Goal: Register for event/course

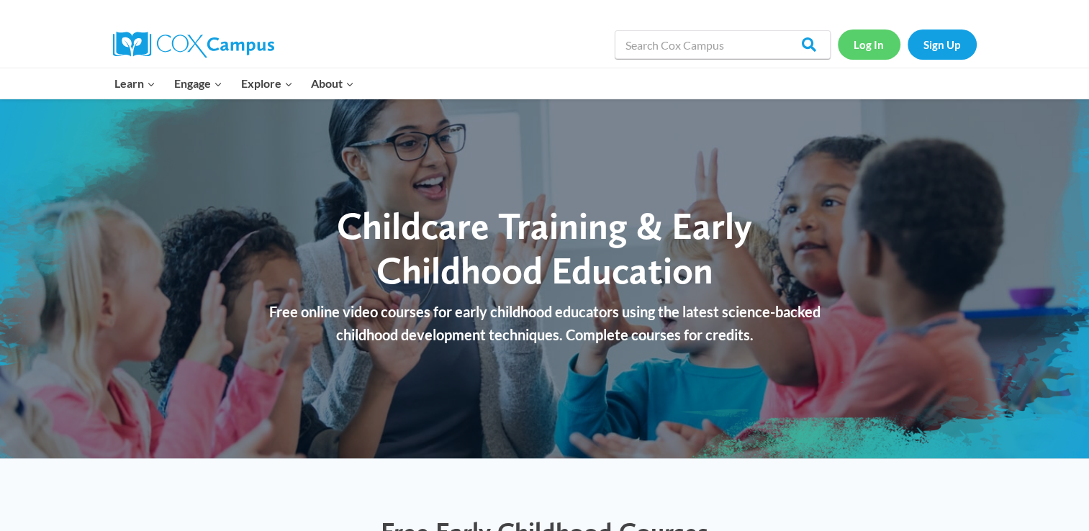
click at [867, 42] on link "Log In" at bounding box center [869, 45] width 63 height 30
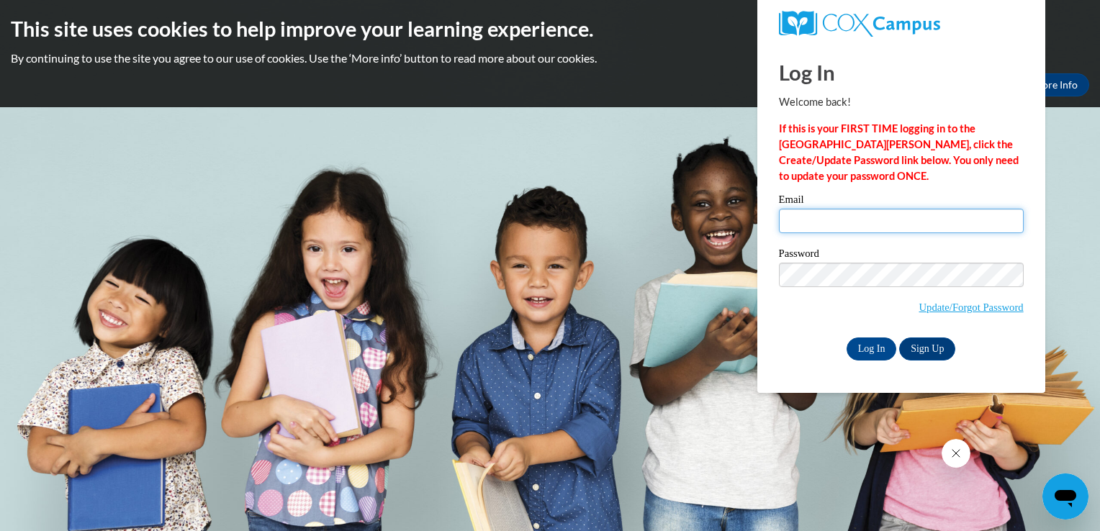
click at [808, 231] on input "Email" at bounding box center [901, 221] width 245 height 24
type input "[EMAIL_ADDRESS][DOMAIN_NAME]"
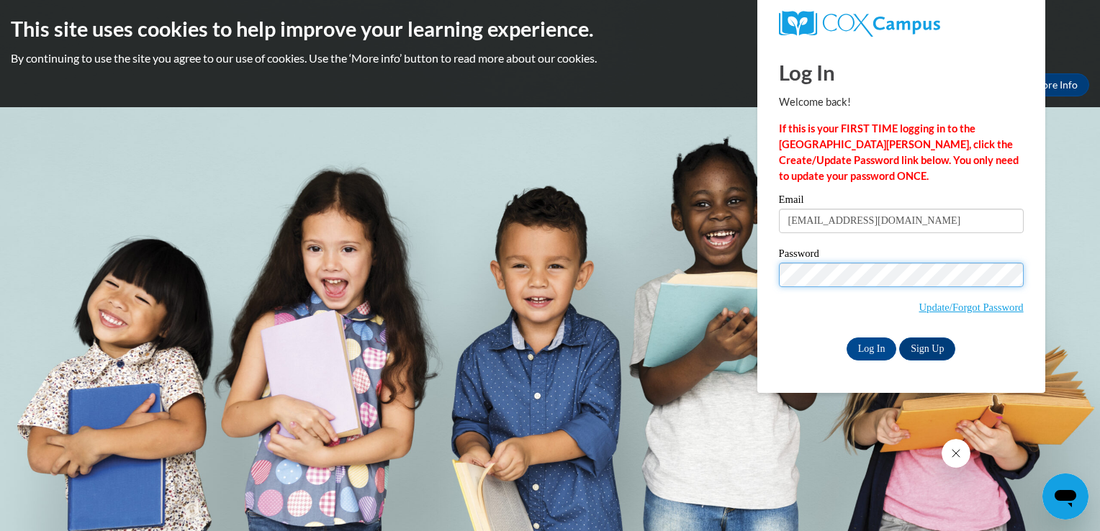
click at [846, 338] on input "Log In" at bounding box center [871, 349] width 50 height 23
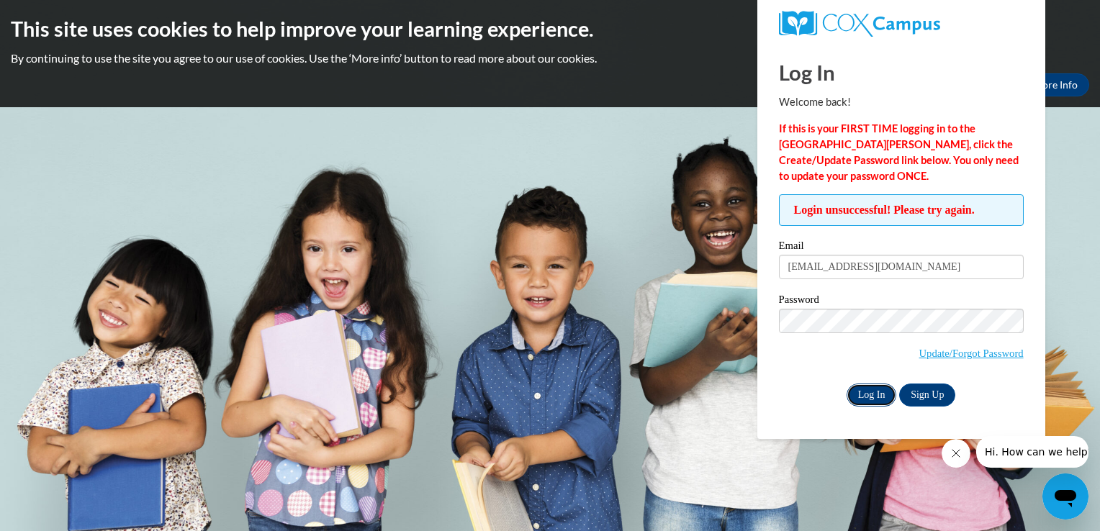
click at [867, 388] on input "Log In" at bounding box center [871, 395] width 50 height 23
click at [999, 348] on link "Update/Forgot Password" at bounding box center [971, 354] width 104 height 12
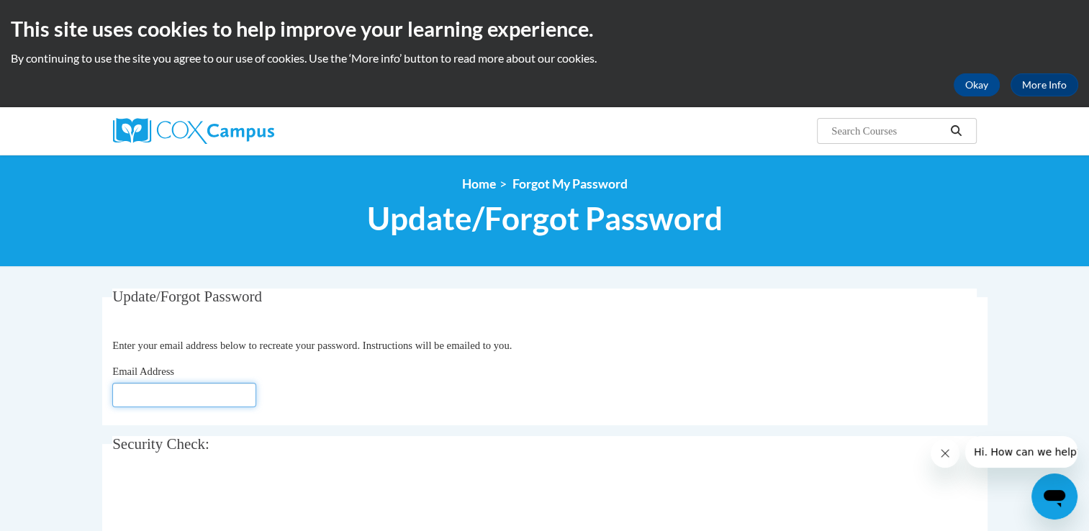
click at [170, 394] on input "Email Address" at bounding box center [184, 395] width 144 height 24
type input "[EMAIL_ADDRESS][DOMAIN_NAME]"
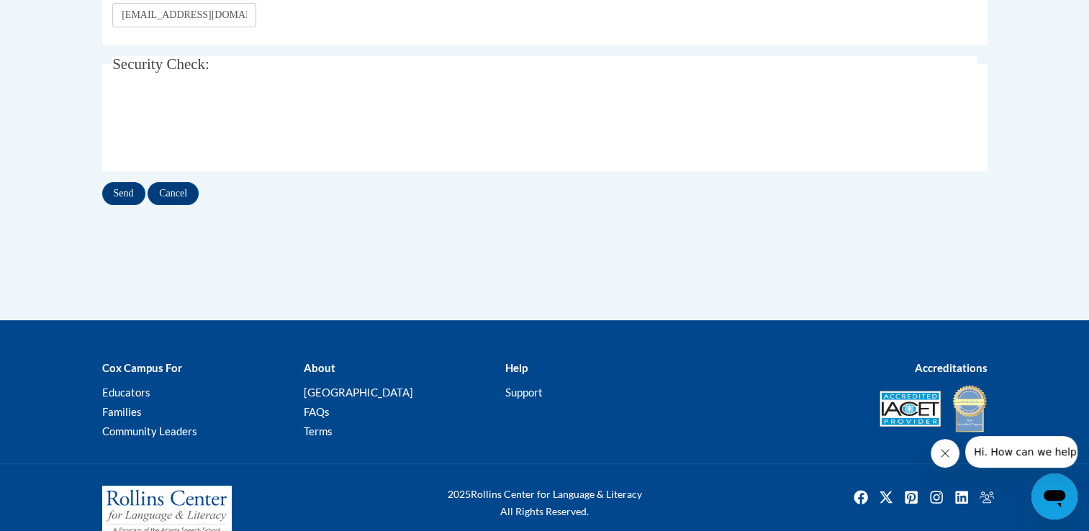
scroll to position [392, 0]
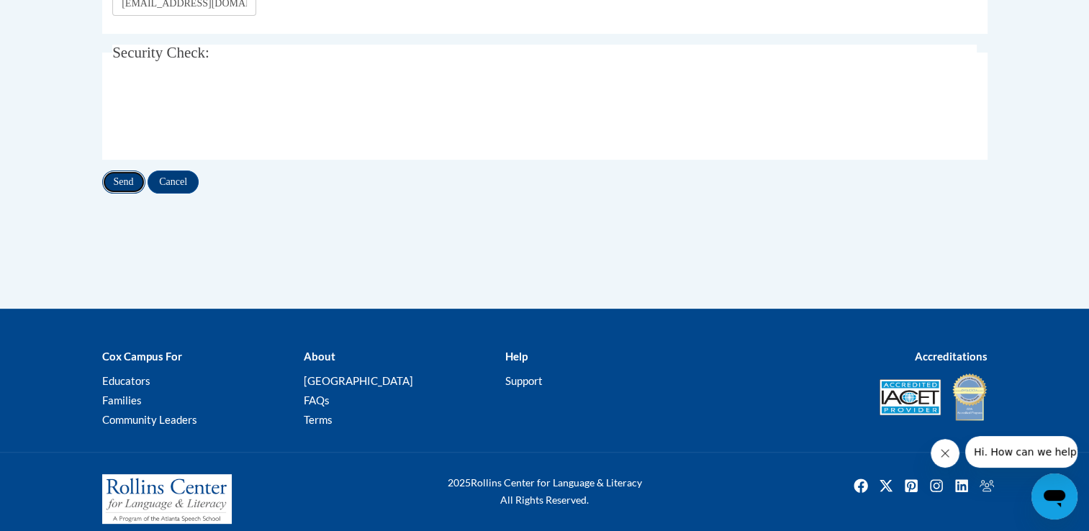
click at [125, 178] on input "Send" at bounding box center [123, 182] width 43 height 23
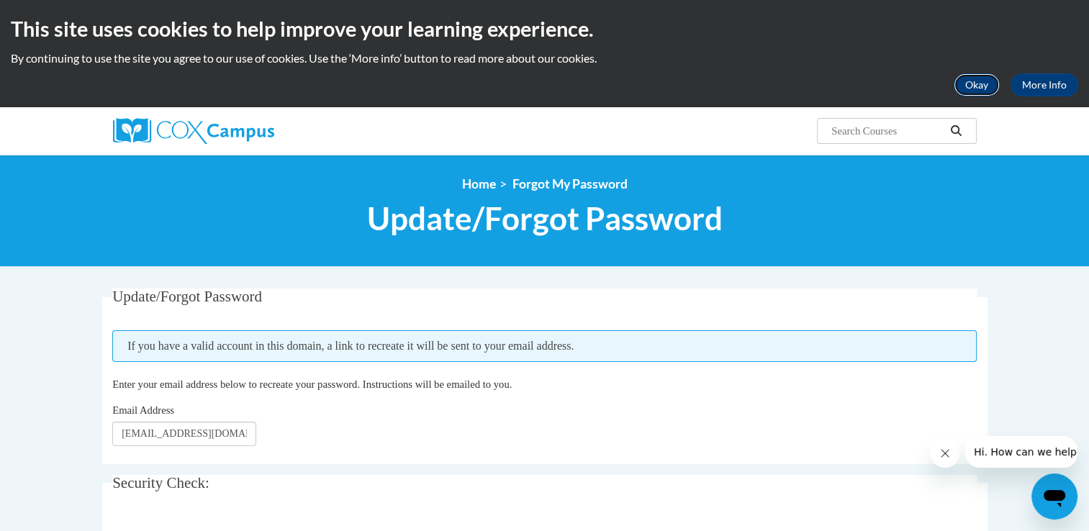
click at [980, 89] on button "Okay" at bounding box center [977, 84] width 46 height 23
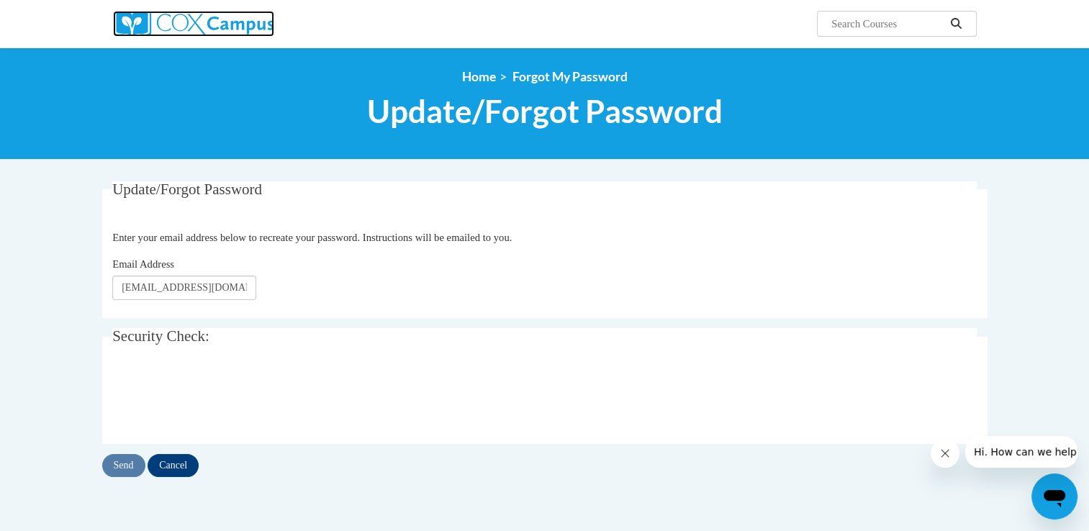
click at [176, 29] on img at bounding box center [193, 24] width 161 height 26
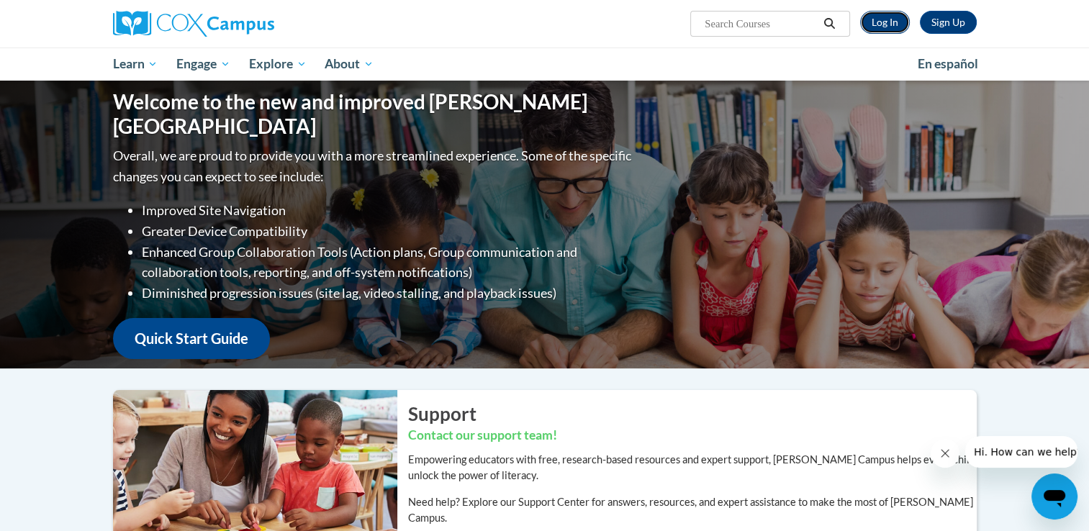
click at [887, 14] on link "Log In" at bounding box center [885, 22] width 50 height 23
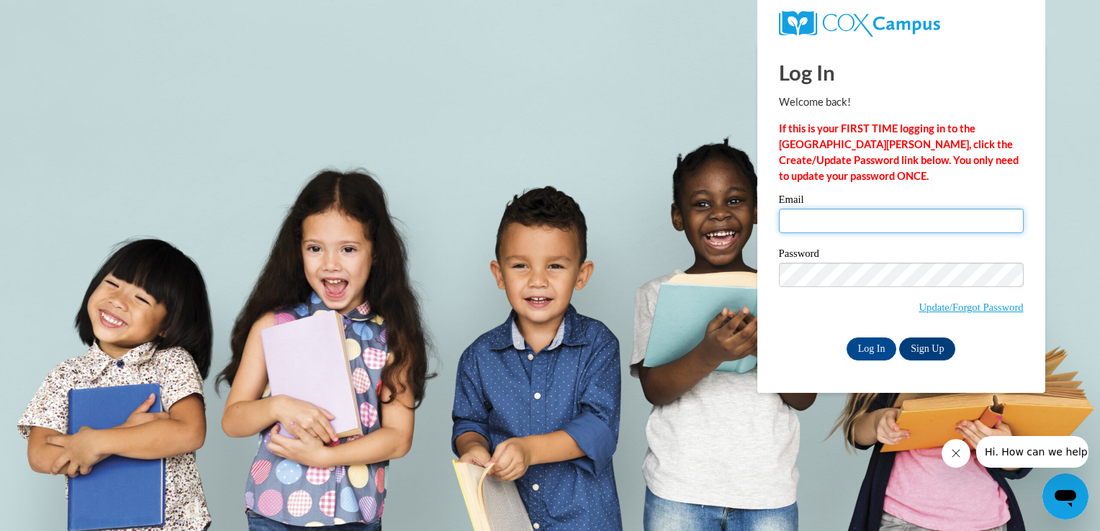
click at [816, 225] on input "Email" at bounding box center [901, 221] width 245 height 24
type input "[EMAIL_ADDRESS][DOMAIN_NAME]"
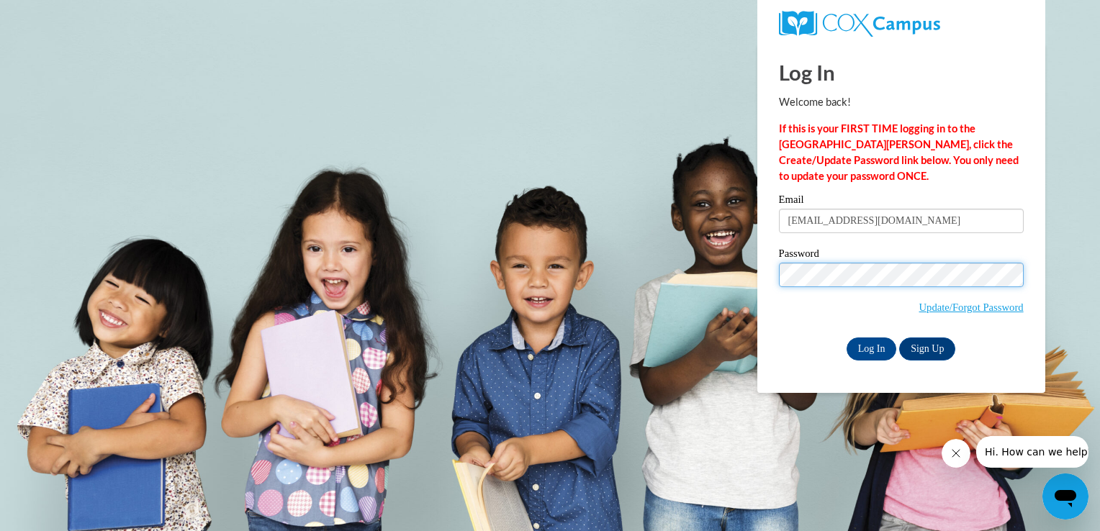
click at [846, 338] on input "Log In" at bounding box center [871, 349] width 50 height 23
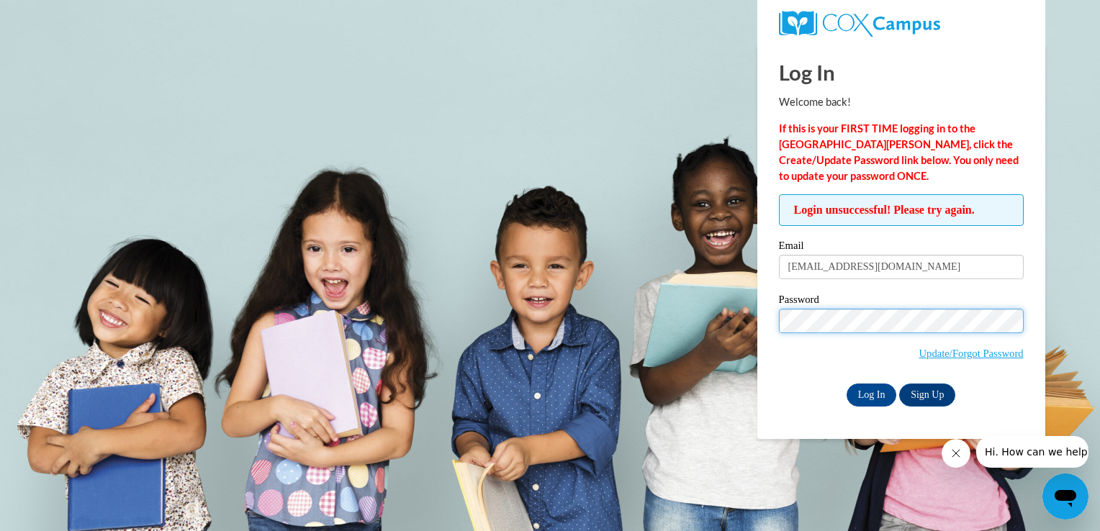
click at [846, 384] on input "Log In" at bounding box center [871, 395] width 50 height 23
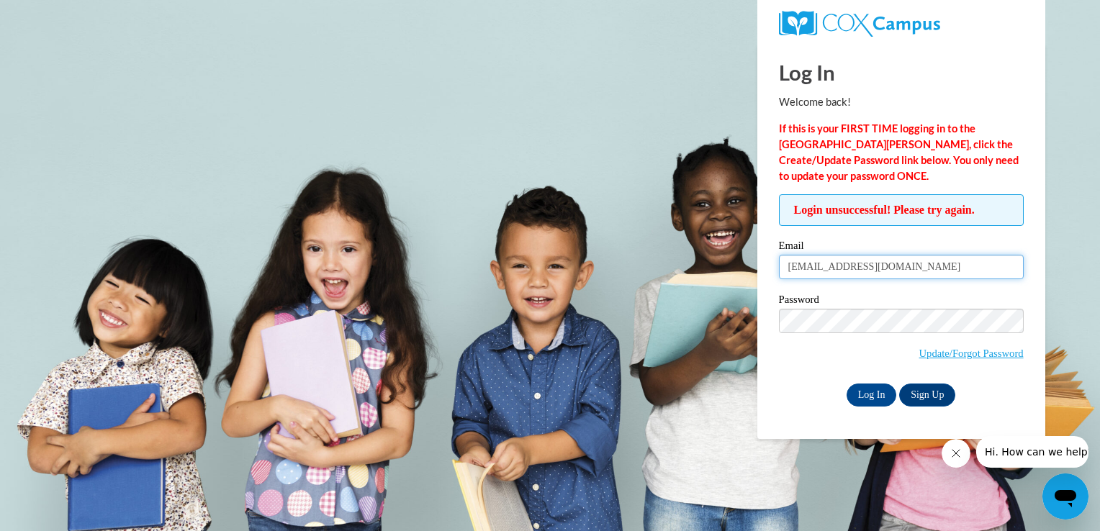
click at [953, 269] on input "[EMAIL_ADDRESS][DOMAIN_NAME]" at bounding box center [901, 267] width 245 height 24
type input "w"
type input "wyneeca_blanton_iyryh"
click at [877, 403] on input "Log In" at bounding box center [871, 395] width 50 height 23
type input "w"
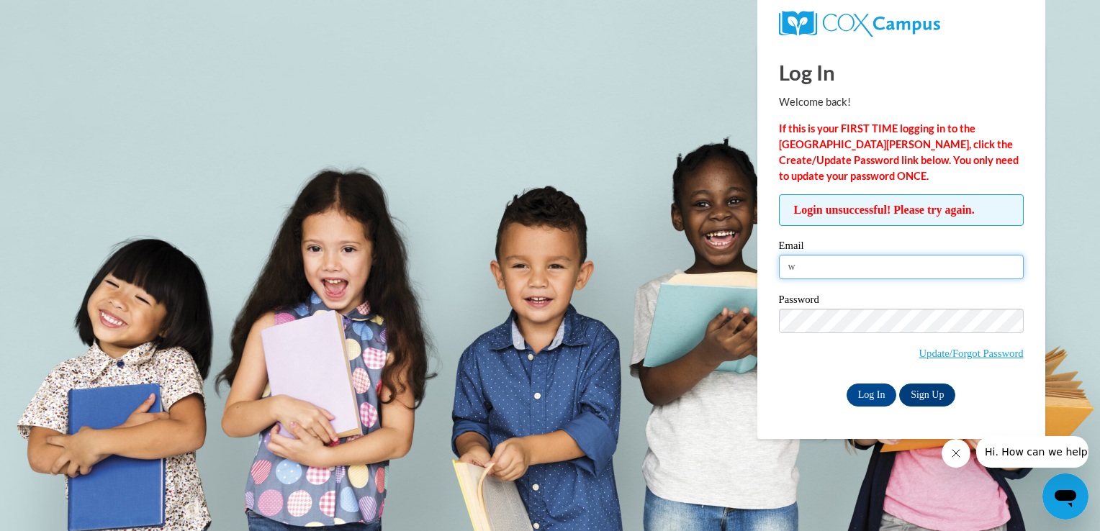
type input "[EMAIL_ADDRESS][DOMAIN_NAME]"
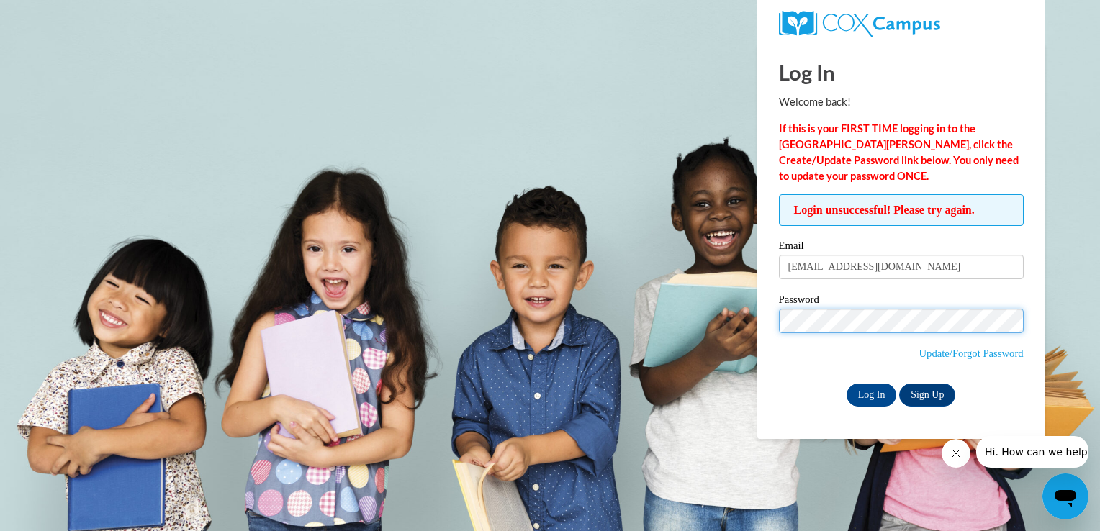
click at [846, 384] on input "Log In" at bounding box center [871, 395] width 50 height 23
click at [883, 397] on input "Log In" at bounding box center [871, 395] width 50 height 23
click at [877, 399] on input "Log In" at bounding box center [871, 395] width 50 height 23
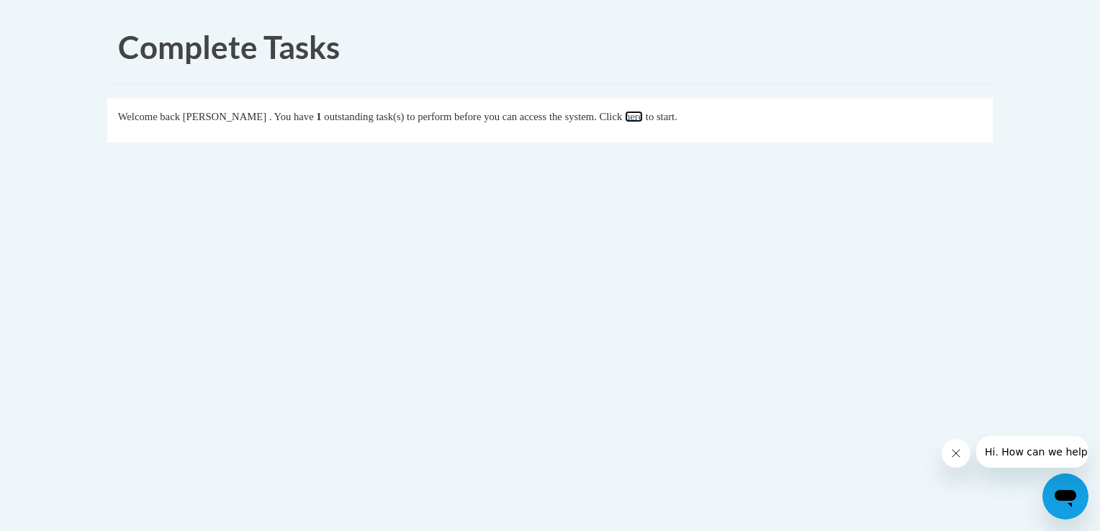
click at [643, 116] on link "here" at bounding box center [634, 117] width 18 height 12
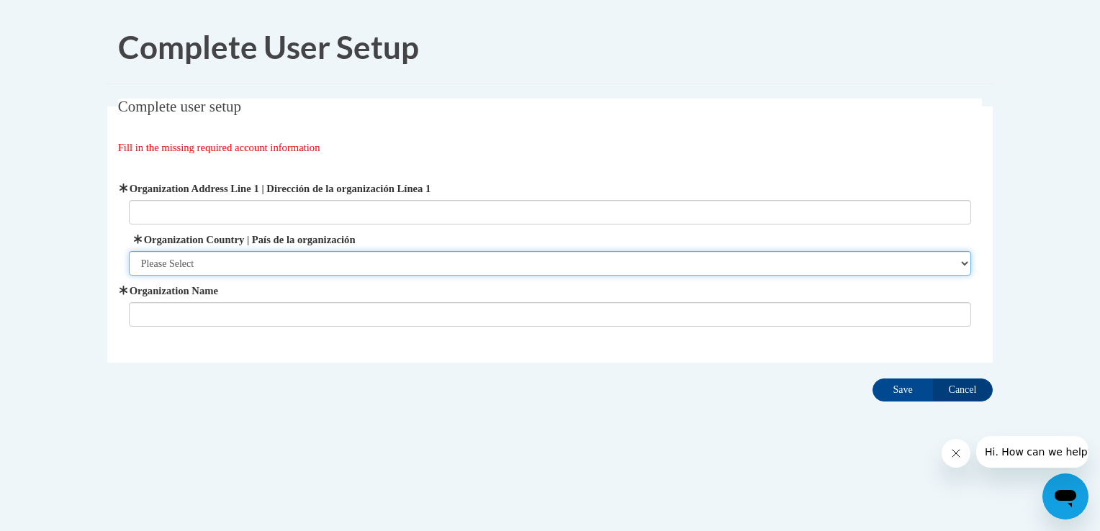
click at [474, 264] on select "Please Select United States | Estados Unidos Outside of the United States | Fue…" at bounding box center [550, 263] width 843 height 24
select select "ad49bcad-a171-4b2e-b99c-48b446064914"
click at [129, 251] on select "Please Select United States | Estados Unidos Outside of the United States | Fue…" at bounding box center [550, 263] width 843 height 24
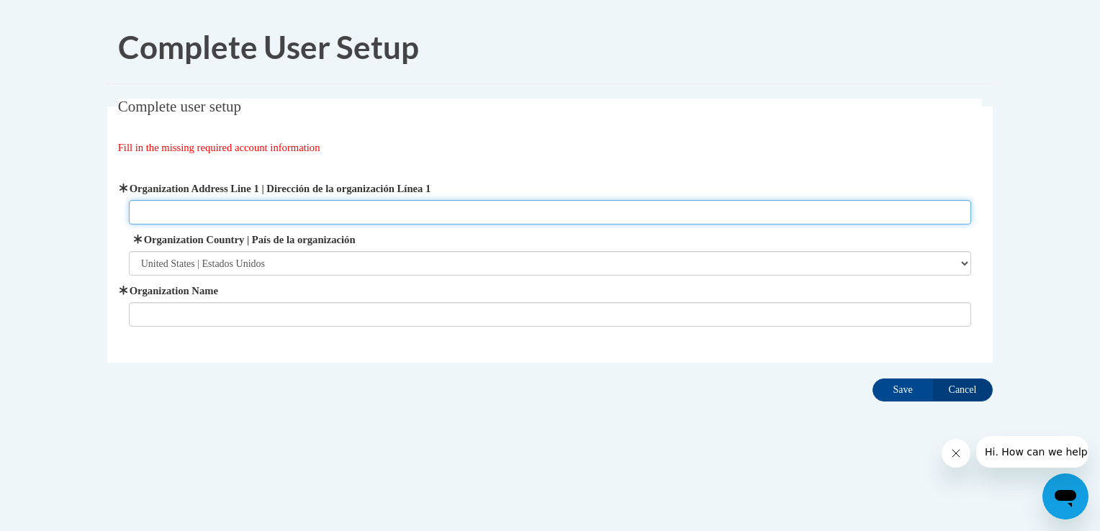
click at [443, 210] on input "Organization Address Line 1 | Dirección de la organización Línea 1" at bounding box center [550, 212] width 843 height 24
type input "3900 Memorial College Ave"
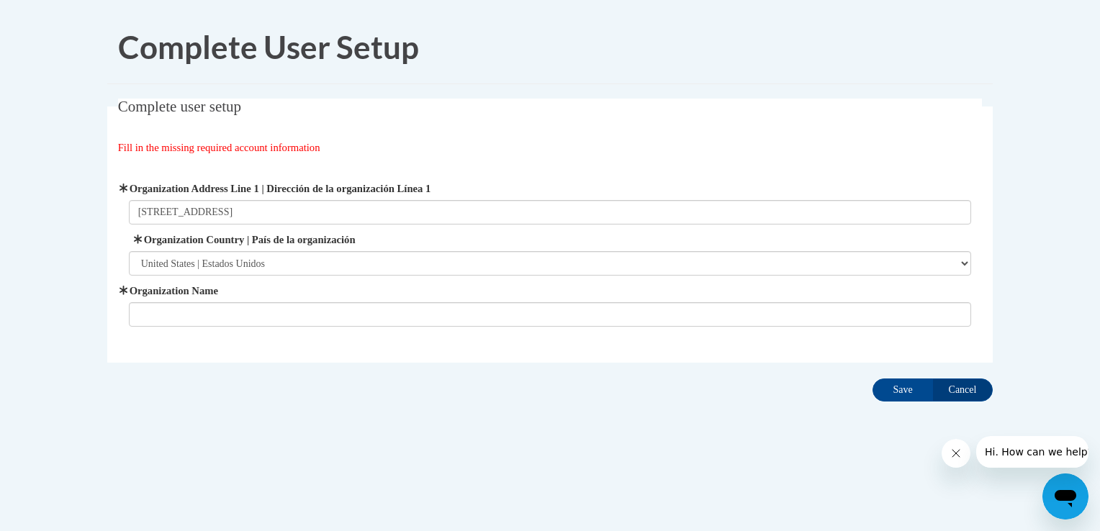
type input "Giselle Learning Academy"
click at [902, 392] on input "Save" at bounding box center [902, 390] width 60 height 23
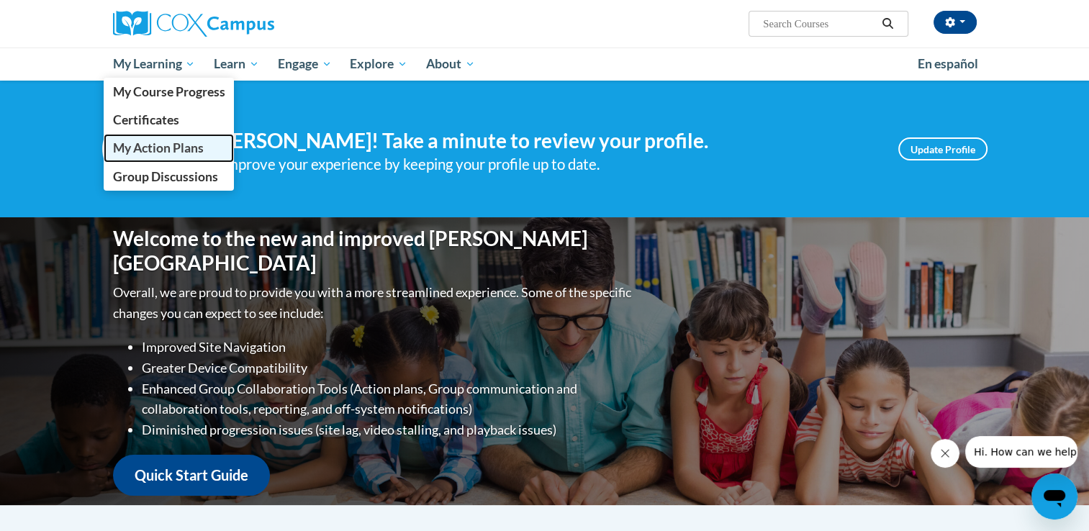
click at [143, 143] on span "My Action Plans" at bounding box center [157, 147] width 91 height 15
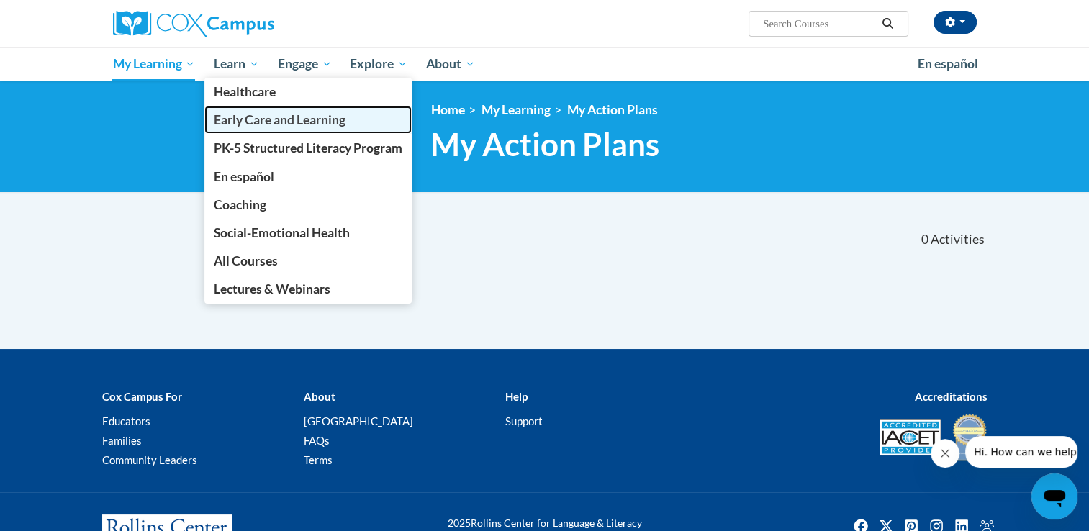
click at [233, 110] on link "Early Care and Learning" at bounding box center [307, 120] width 207 height 28
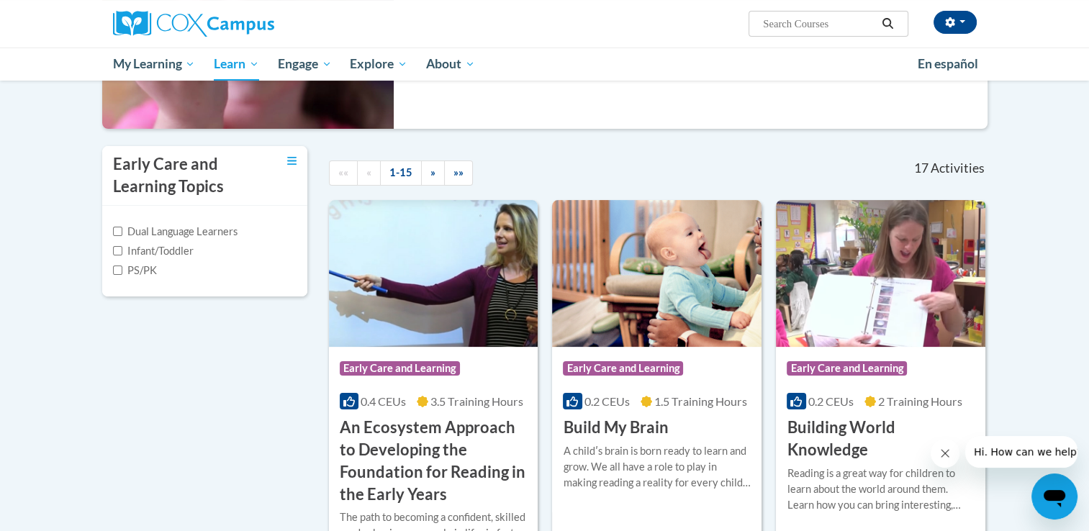
scroll to position [288, 0]
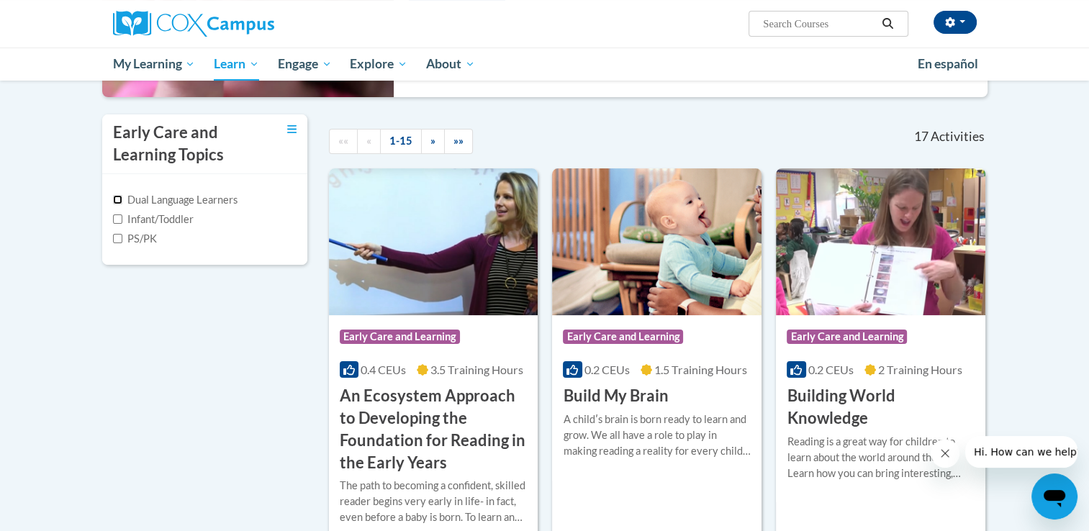
click at [117, 199] on input "Dual Language Learners" at bounding box center [117, 199] width 9 height 9
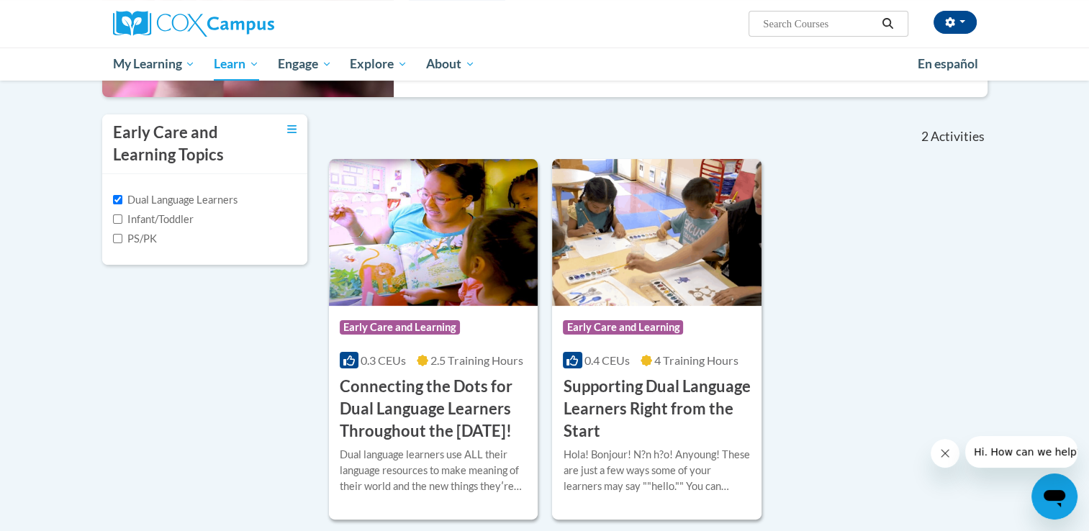
click at [105, 399] on div "Early Care and Learning Topics Dual Language Learners Infant/Toddler PS/PK «« «…" at bounding box center [544, 317] width 907 height 407
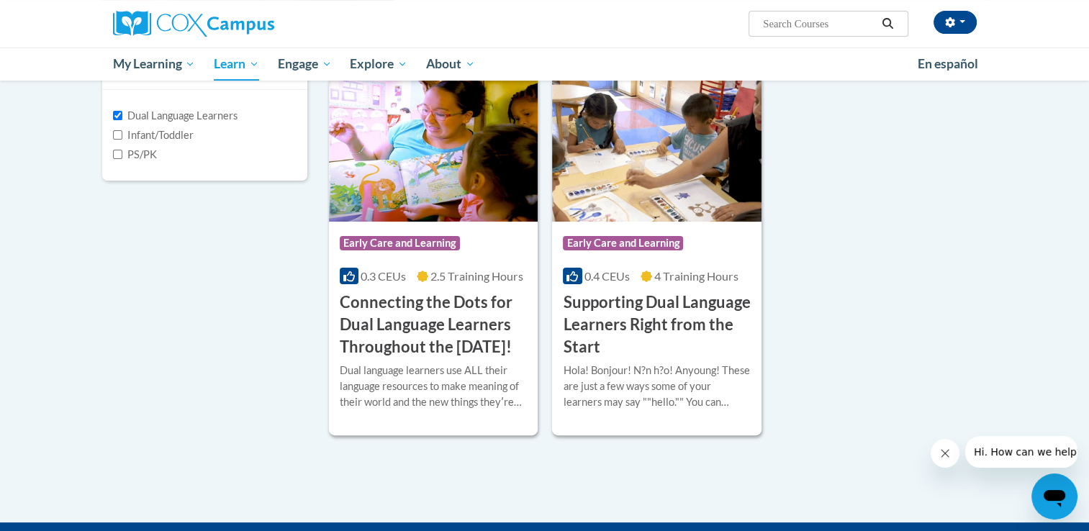
scroll to position [374, 0]
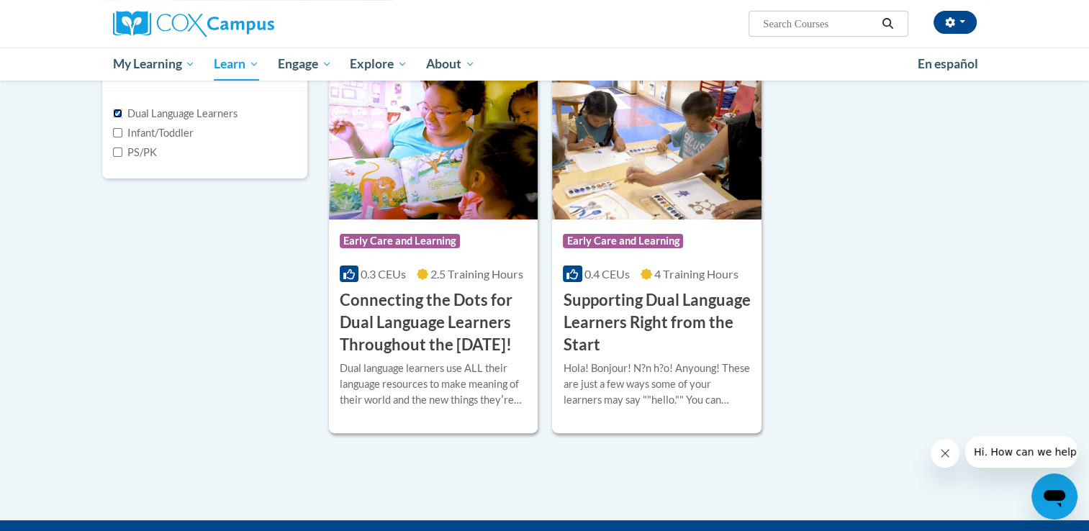
click at [117, 112] on input "Dual Language Learners" at bounding box center [117, 113] width 9 height 9
checkbox input "false"
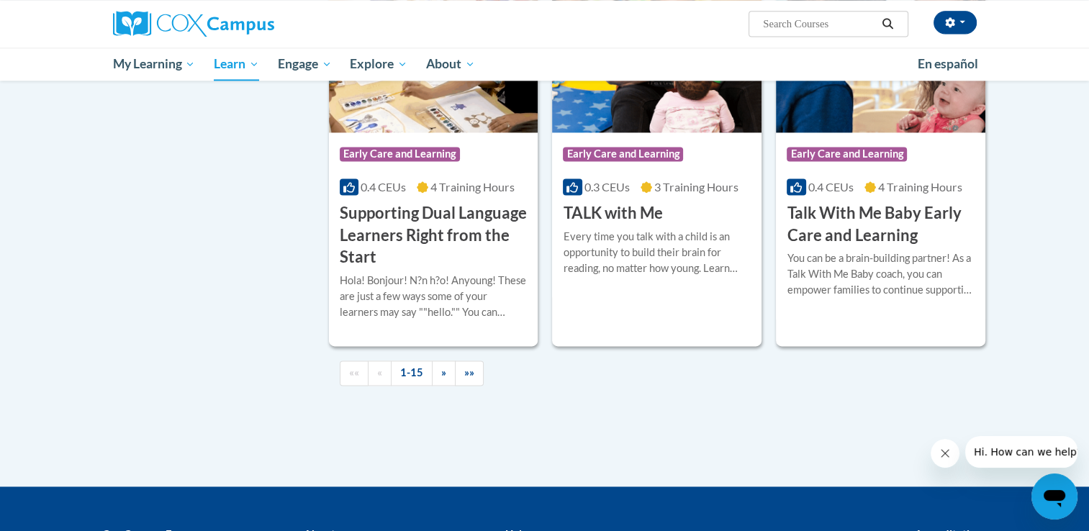
scroll to position [2044, 0]
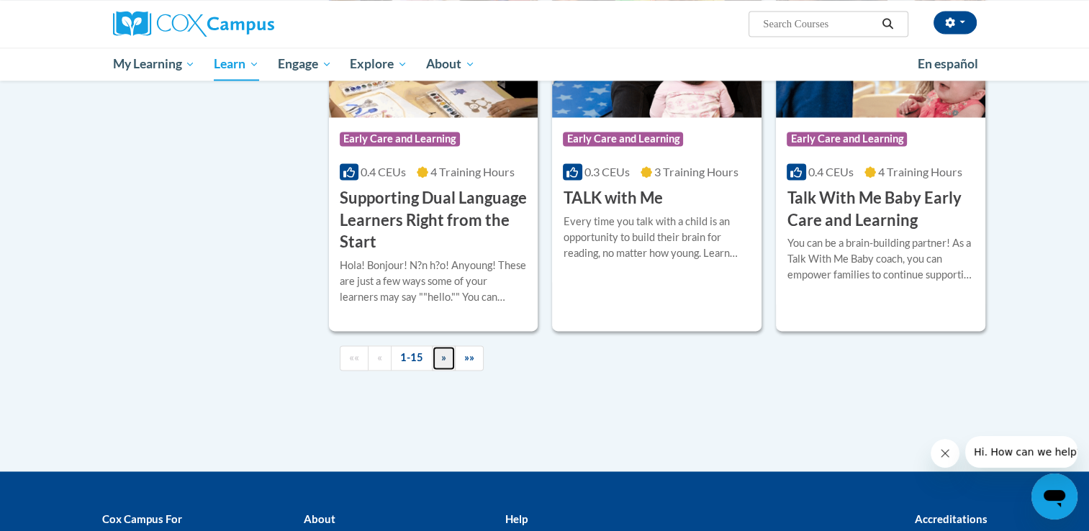
click at [435, 371] on link "»" at bounding box center [444, 357] width 24 height 25
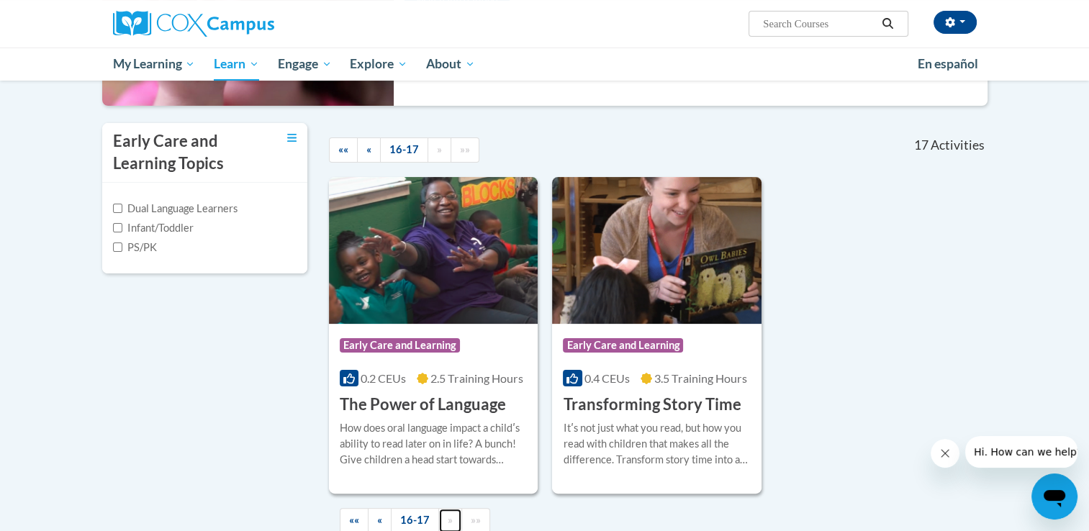
scroll to position [259, 0]
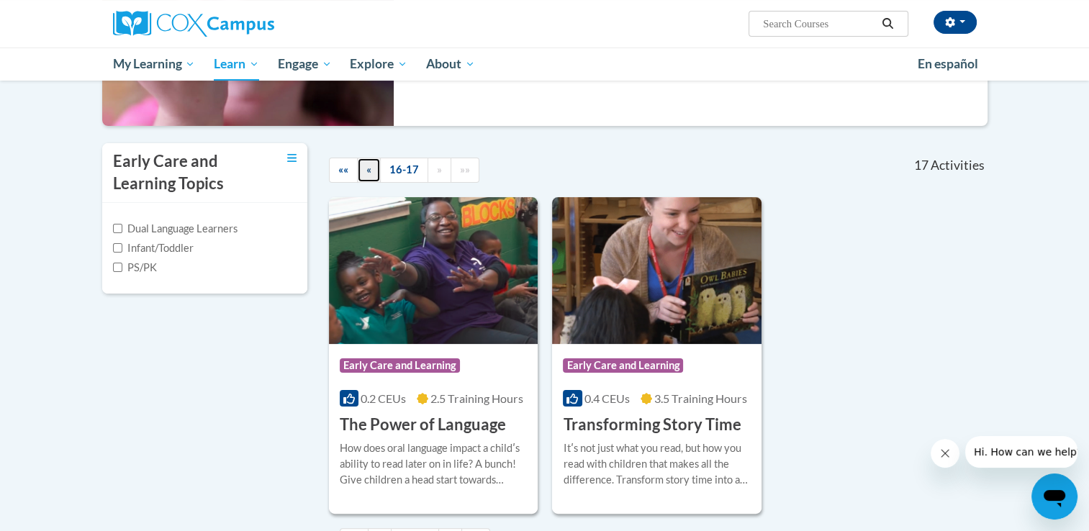
click at [372, 174] on link "«" at bounding box center [369, 170] width 24 height 25
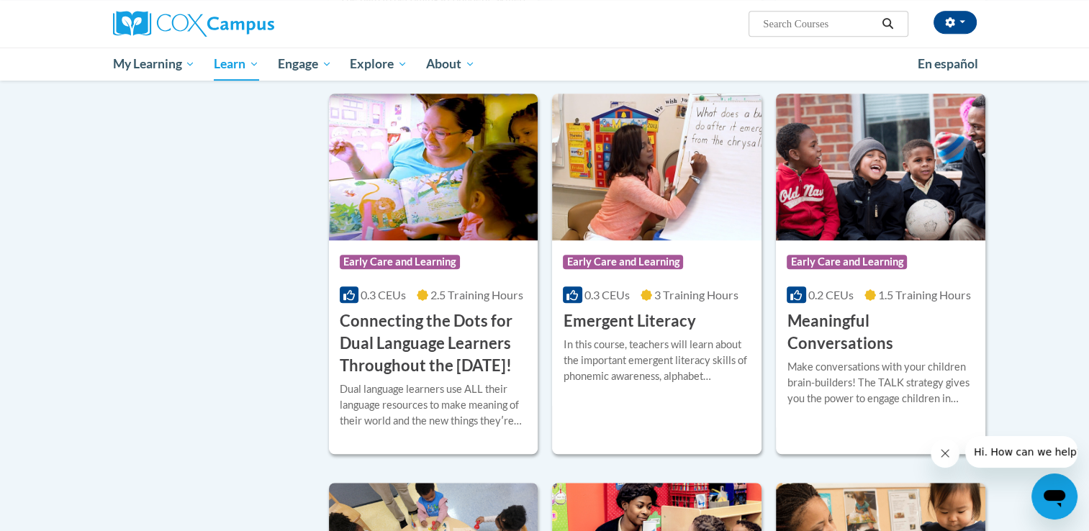
scroll to position [777, 0]
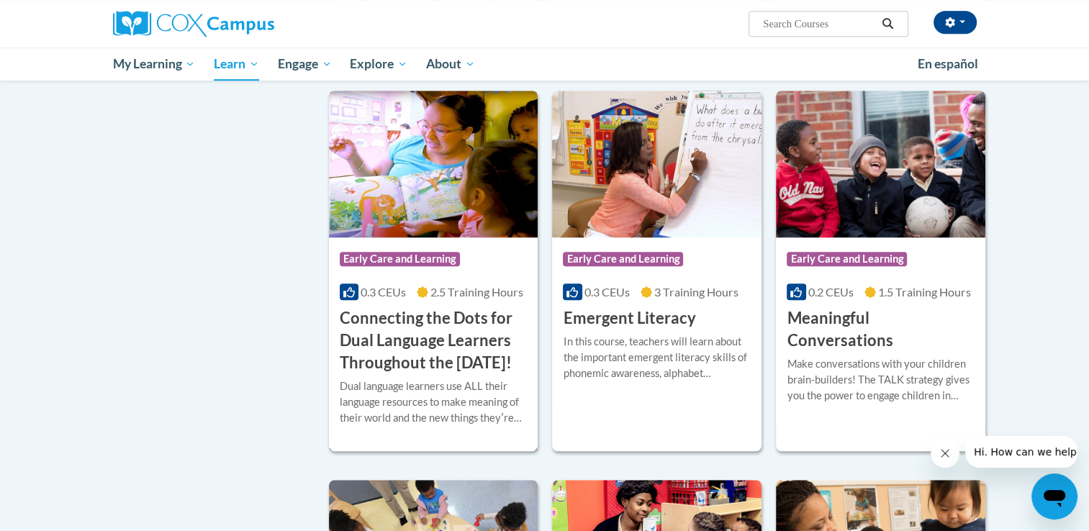
click at [394, 339] on h3 "Connecting the Dots for Dual Language Learners Throughout the [DATE]!" at bounding box center [434, 340] width 188 height 66
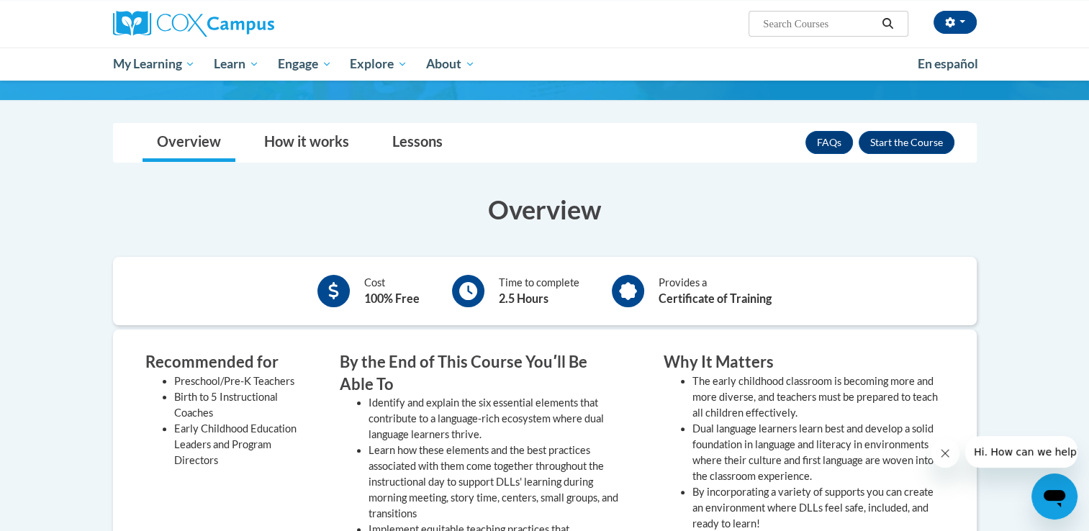
scroll to position [259, 0]
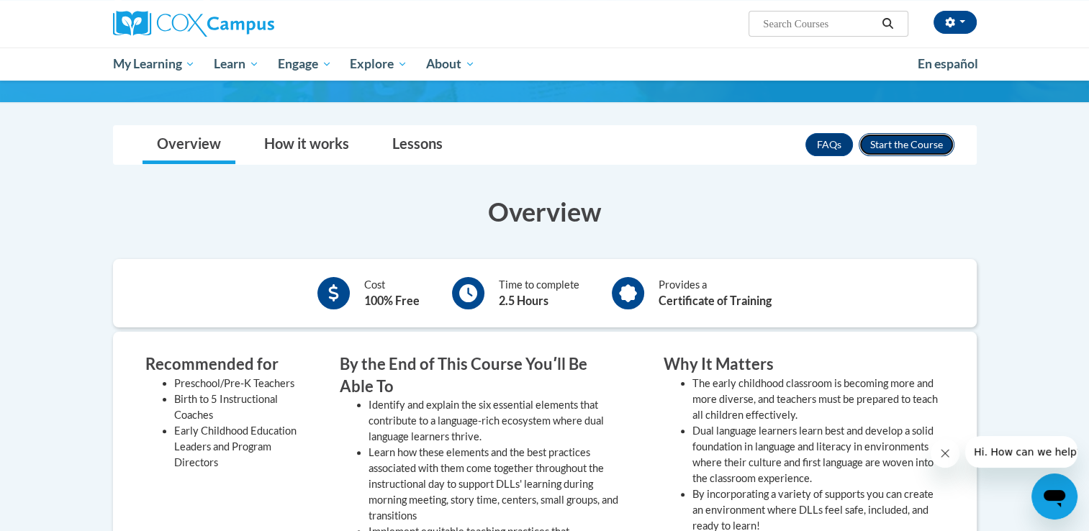
click at [901, 151] on button "Enroll" at bounding box center [907, 144] width 96 height 23
click at [941, 453] on icon "Close message from company" at bounding box center [945, 454] width 12 height 12
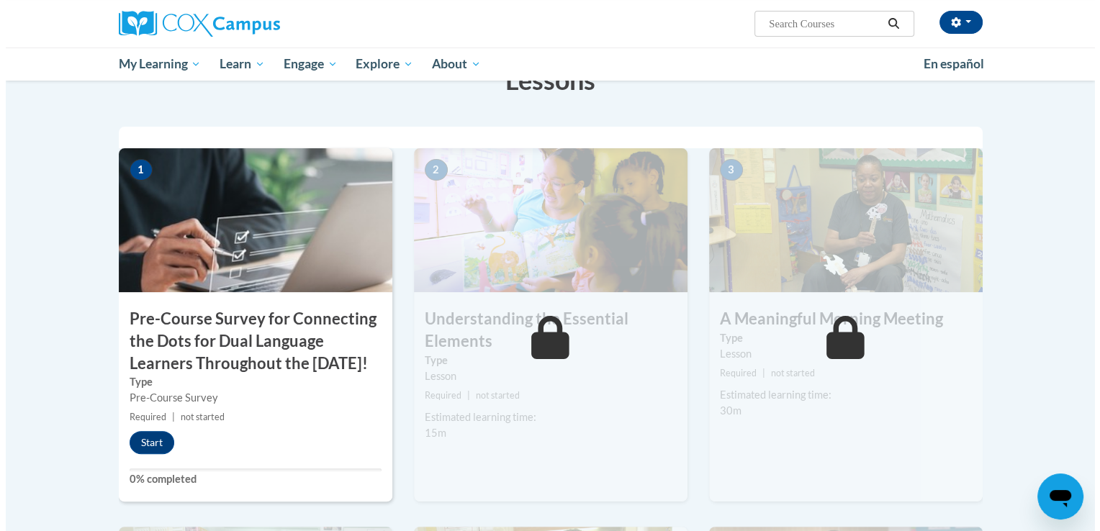
scroll to position [230, 0]
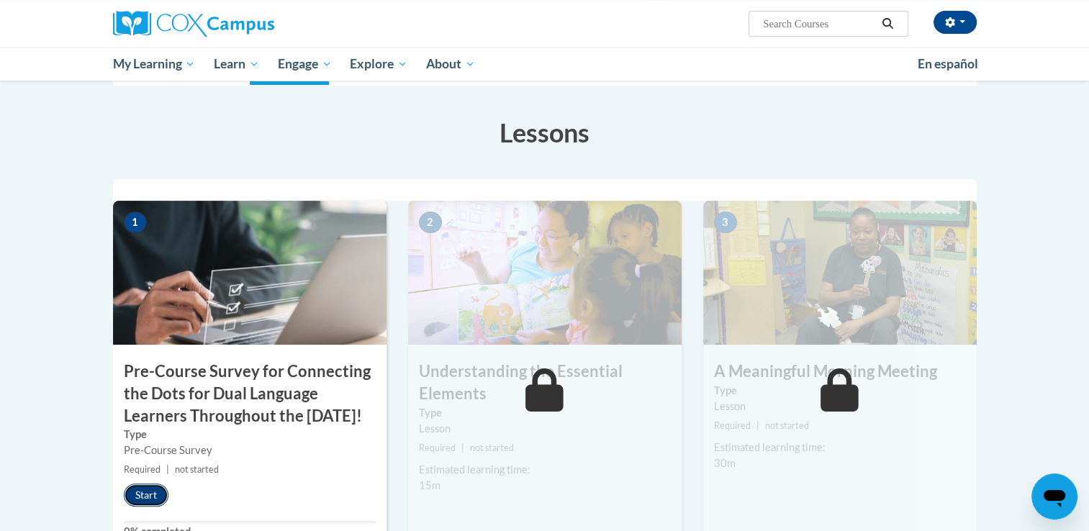
click at [135, 507] on button "Start" at bounding box center [146, 495] width 45 height 23
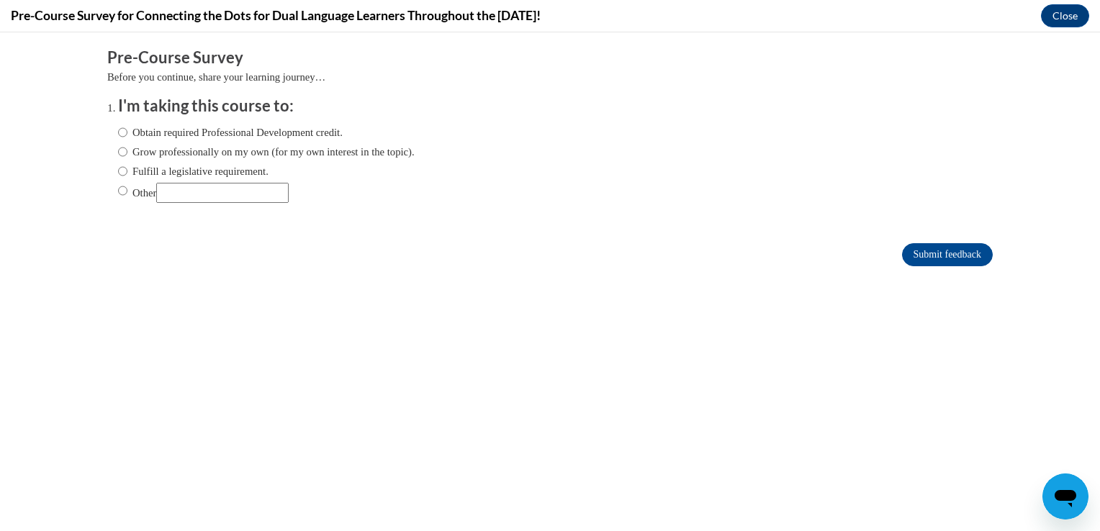
scroll to position [0, 0]
click at [118, 131] on input "Obtain required Professional Development credit." at bounding box center [122, 133] width 9 height 16
radio input "true"
click at [930, 254] on input "Submit feedback" at bounding box center [947, 254] width 91 height 23
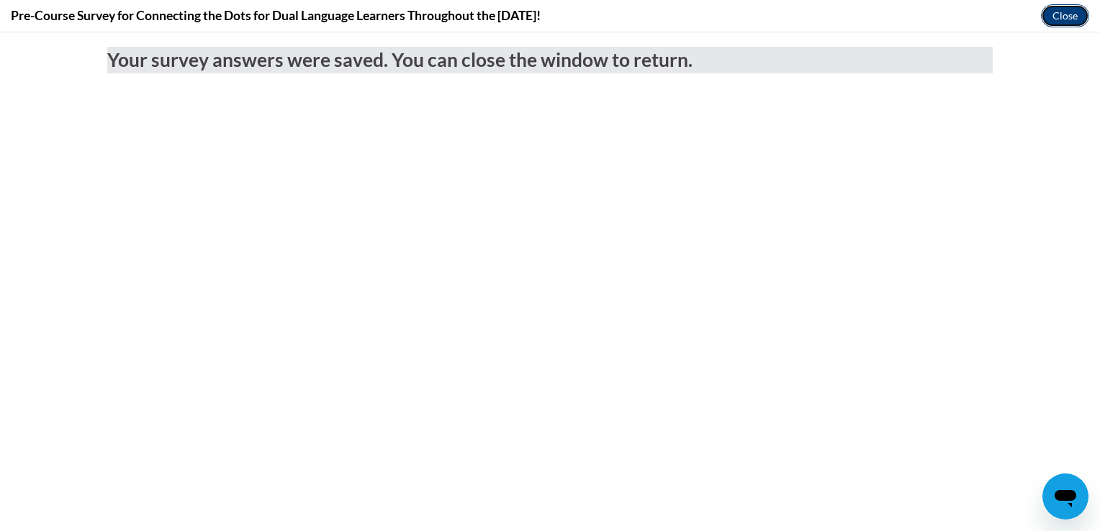
click at [1070, 15] on button "Close" at bounding box center [1065, 15] width 48 height 23
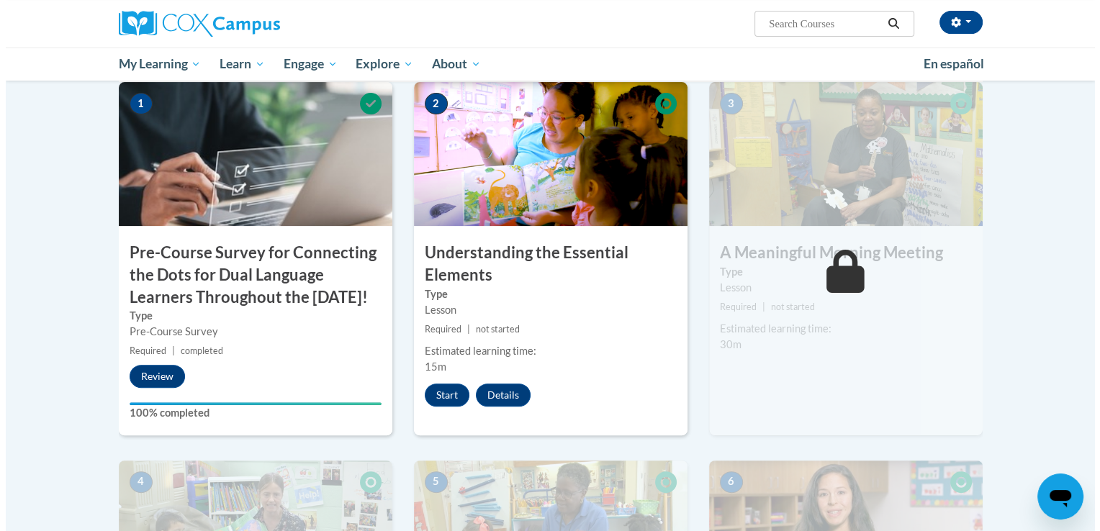
scroll to position [374, 0]
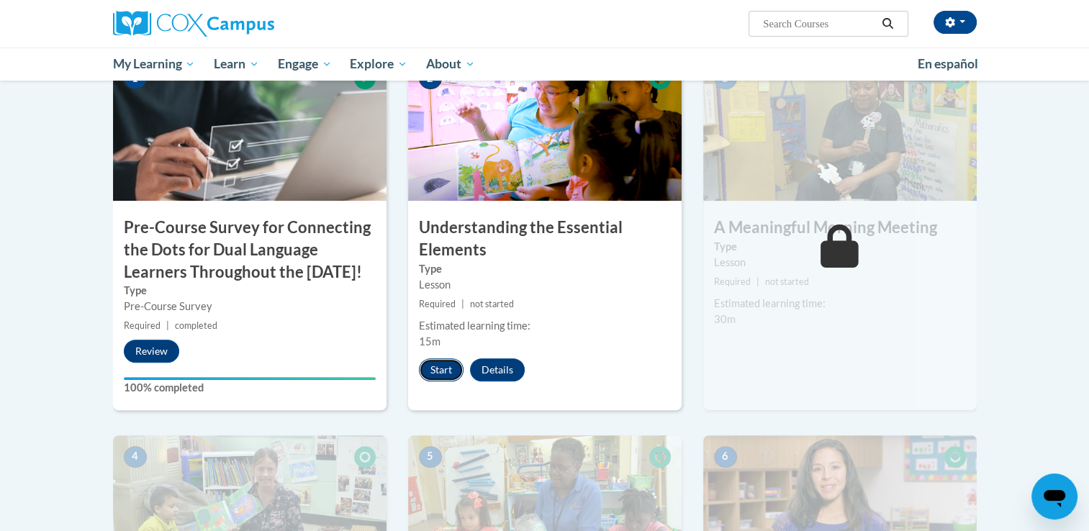
click at [443, 364] on button "Start" at bounding box center [441, 369] width 45 height 23
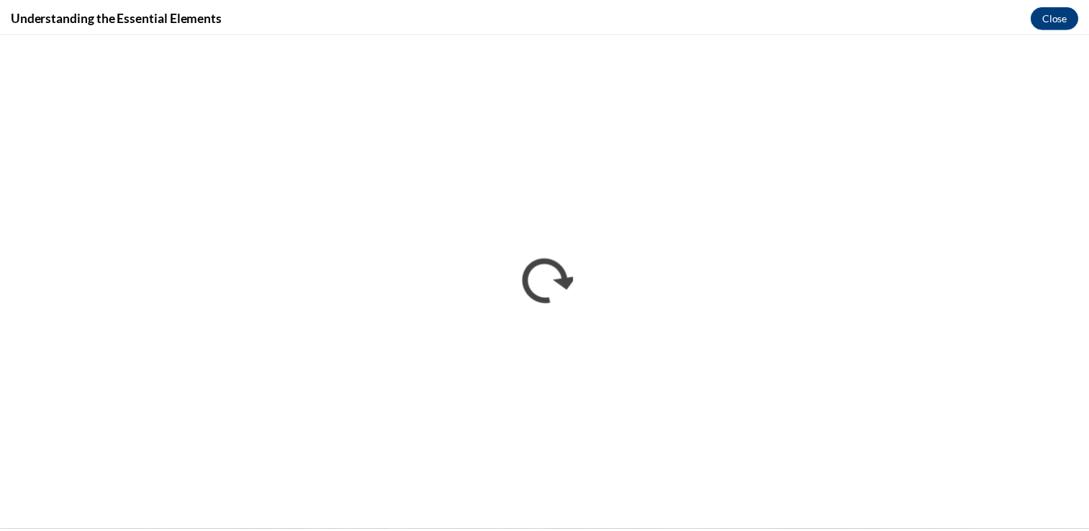
scroll to position [0, 0]
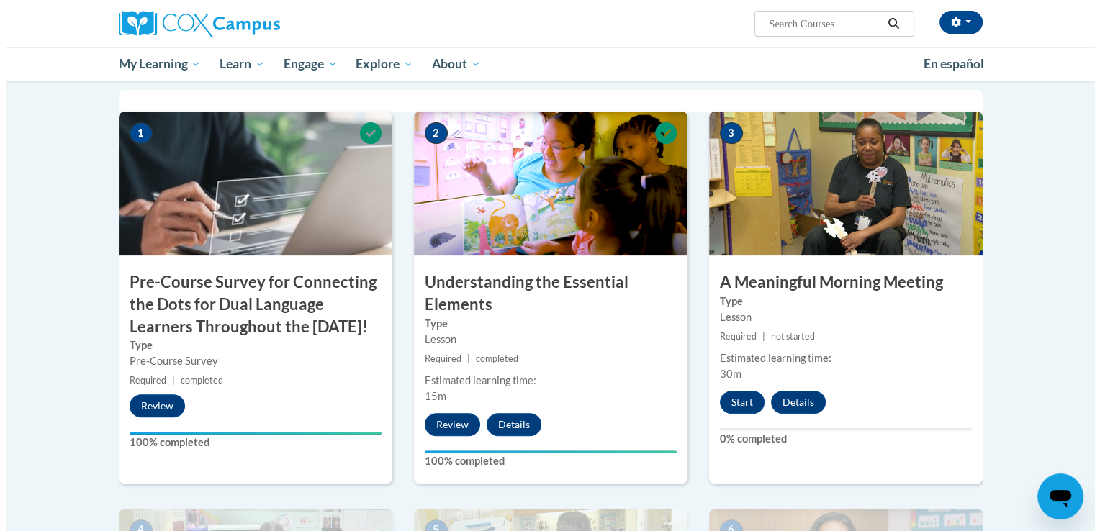
scroll to position [320, 0]
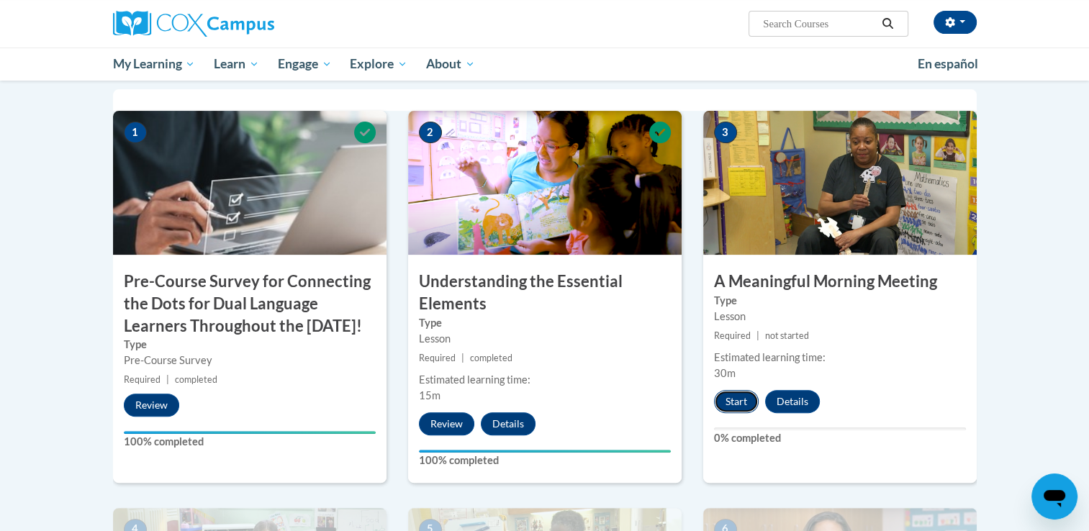
click at [734, 404] on button "Start" at bounding box center [736, 401] width 45 height 23
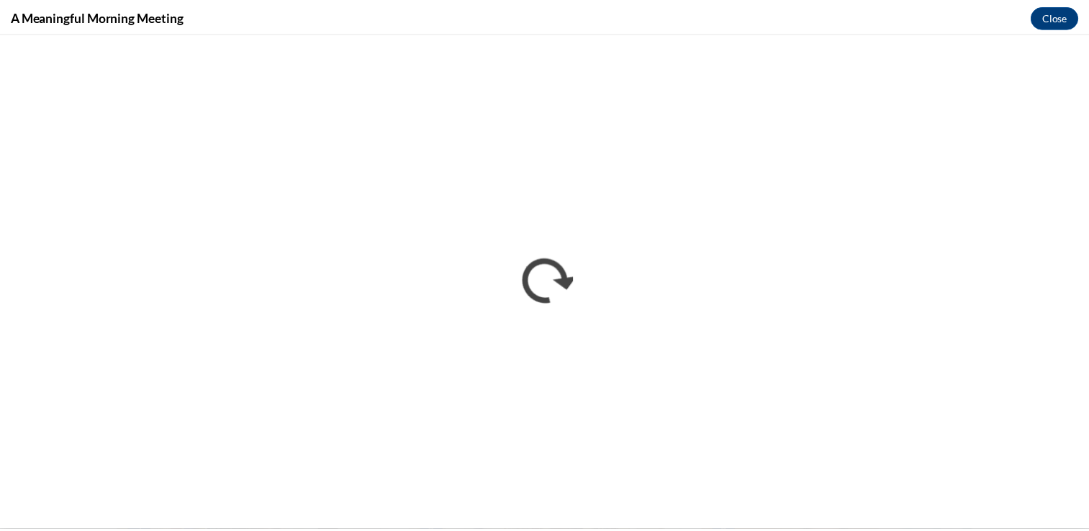
scroll to position [0, 0]
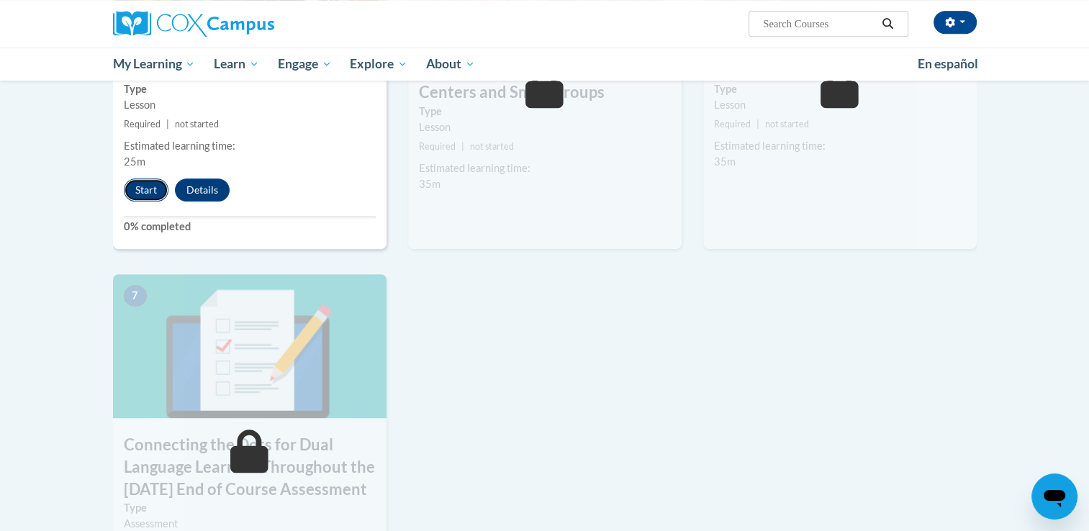
click at [153, 193] on button "Start" at bounding box center [146, 189] width 45 height 23
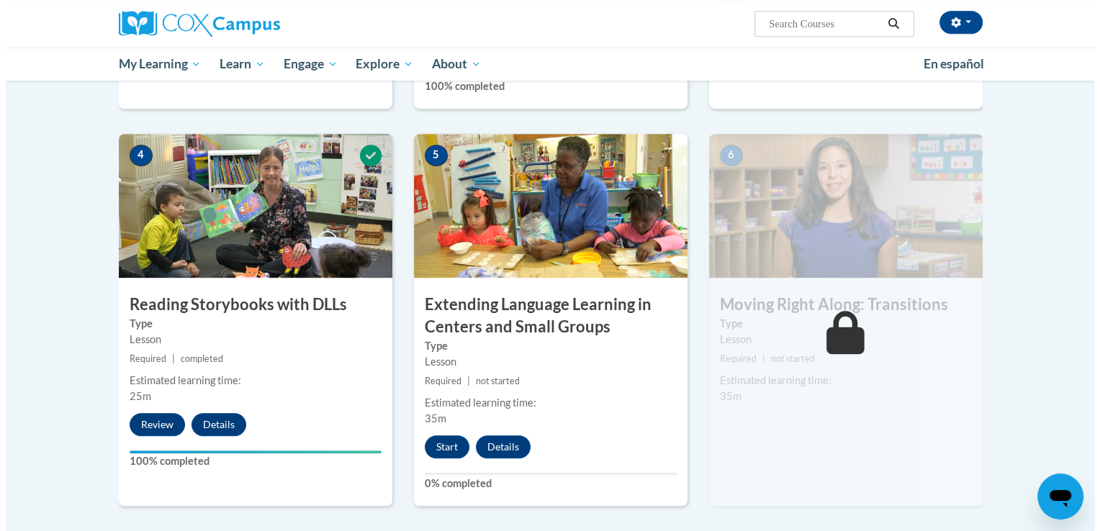
scroll to position [723, 0]
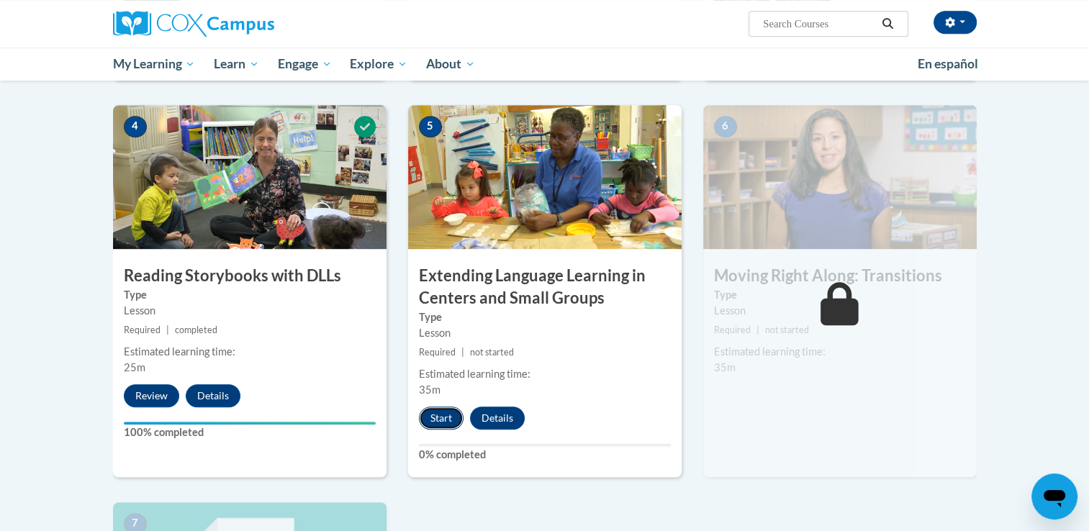
click at [435, 419] on button "Start" at bounding box center [441, 418] width 45 height 23
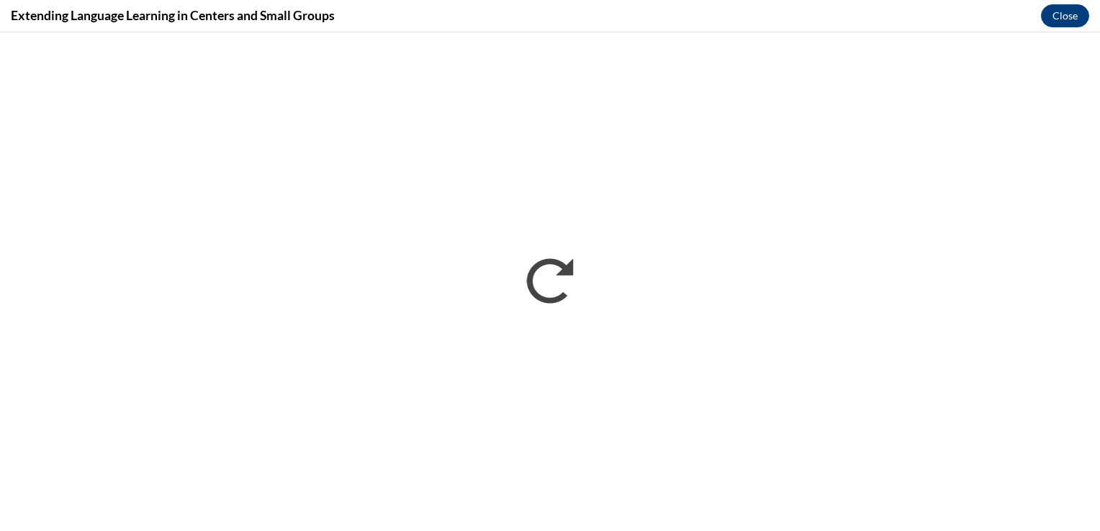
scroll to position [0, 0]
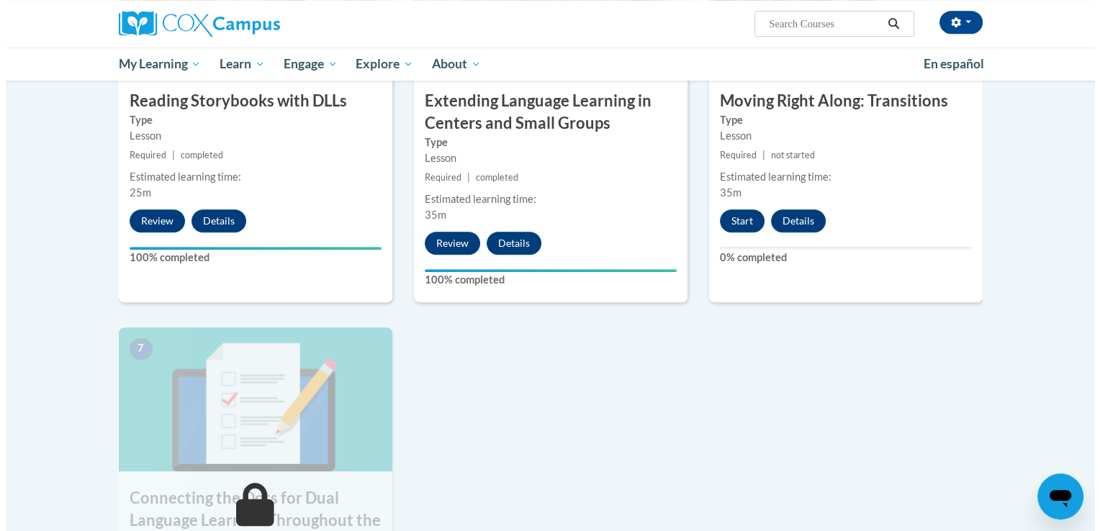
scroll to position [888, 0]
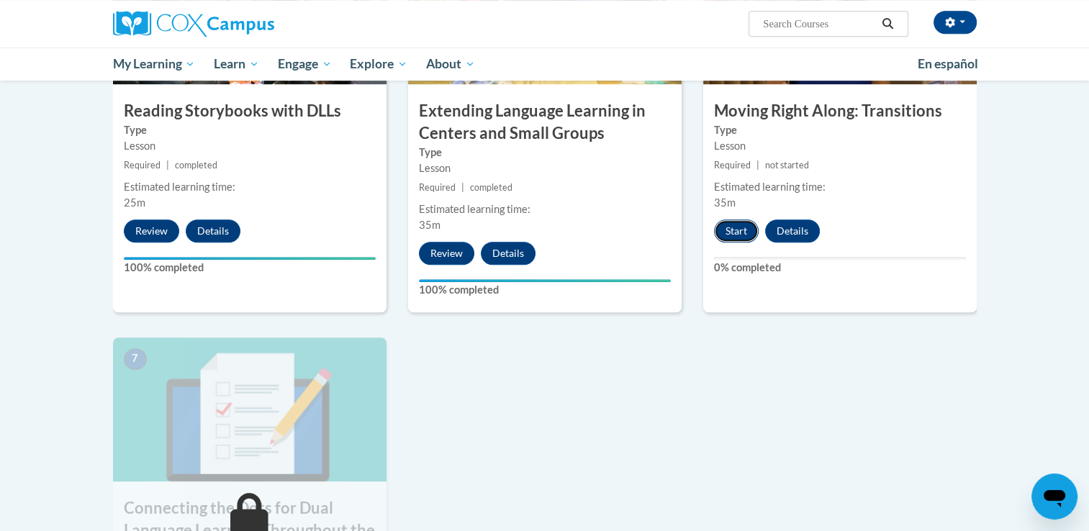
click at [735, 238] on button "Start" at bounding box center [736, 231] width 45 height 23
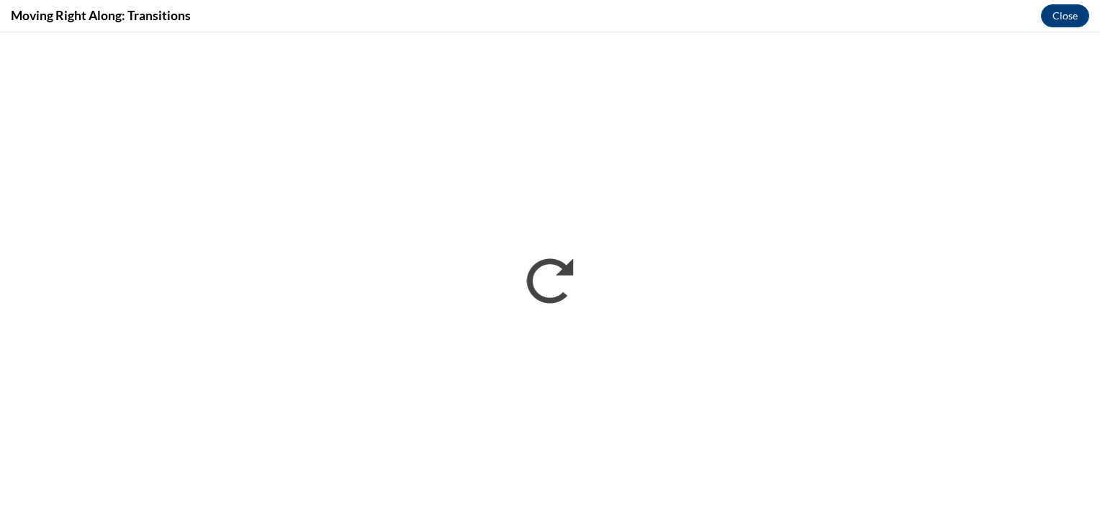
scroll to position [0, 0]
